Goal: Task Accomplishment & Management: Manage account settings

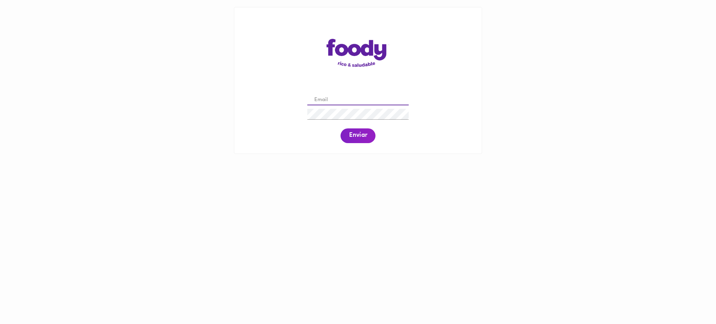
click at [359, 97] on input "email" at bounding box center [357, 100] width 101 height 11
paste input "daniel_adolfo7@hotmail.com"
type input "daniel_adolfo7@hotmail.com"
click at [355, 140] on button "Enviar" at bounding box center [357, 135] width 35 height 15
